Goal: Find contact information: Find contact information

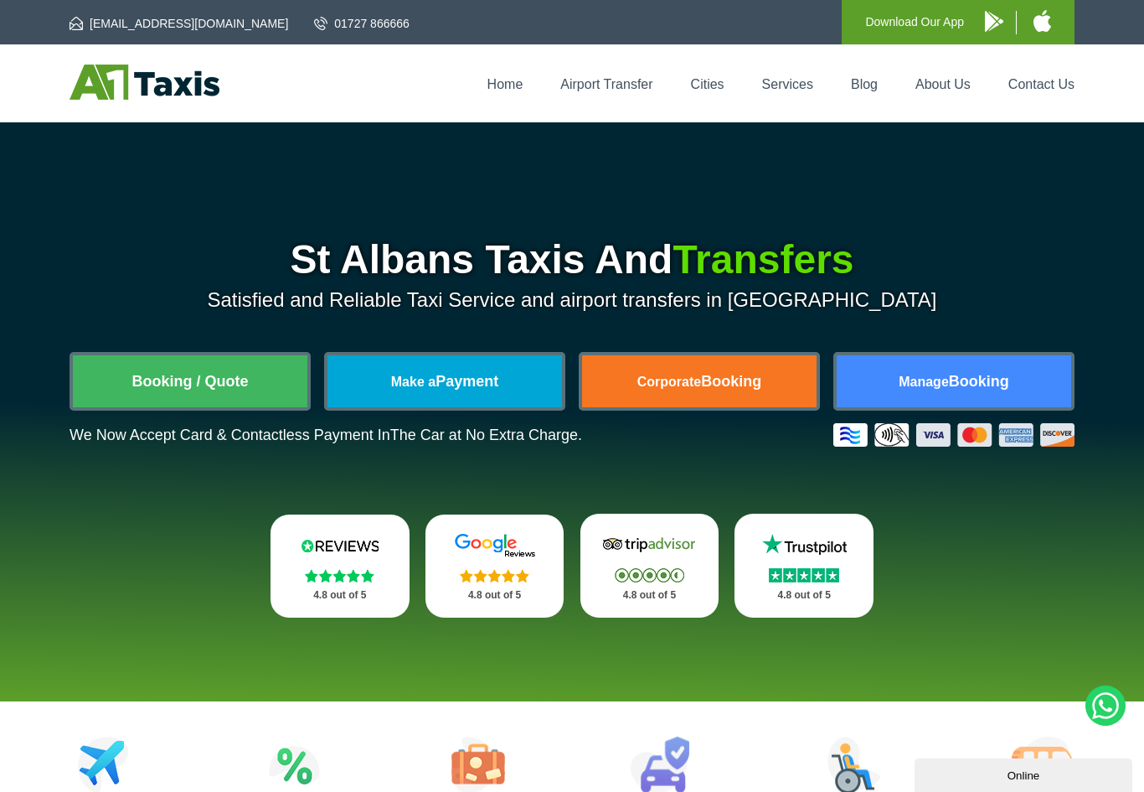
click at [1041, 90] on link "Contact Us" at bounding box center [1042, 84] width 66 height 14
